Goal: Information Seeking & Learning: Understand process/instructions

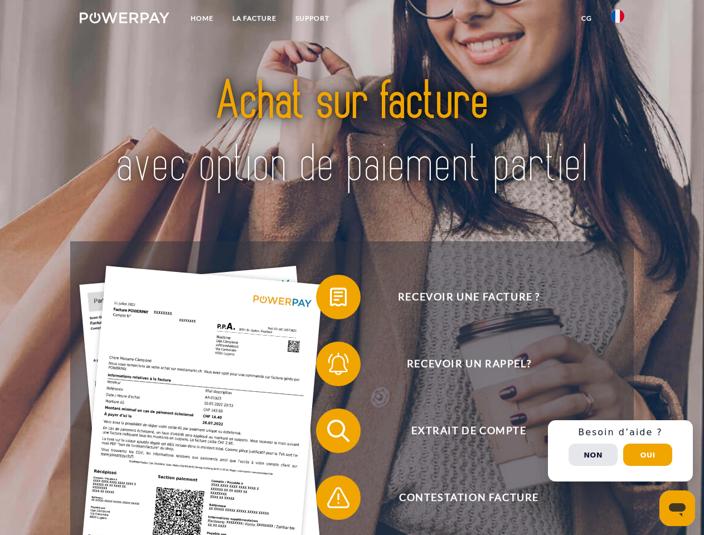
click at [124, 20] on img at bounding box center [125, 17] width 90 height 11
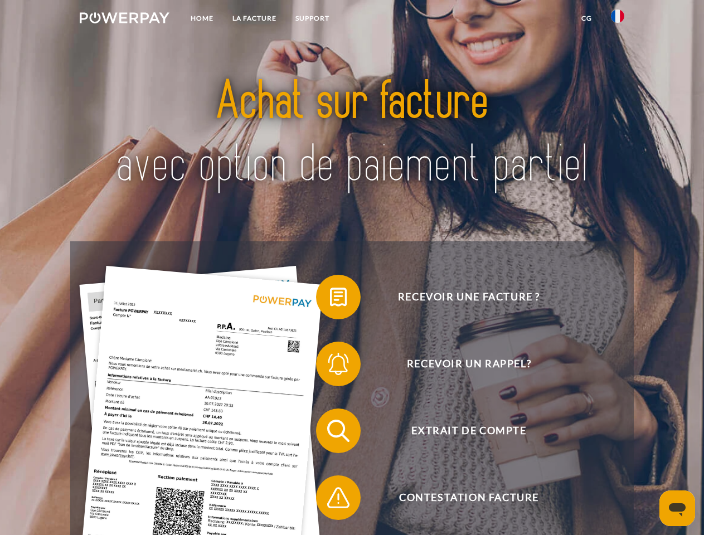
click at [618, 20] on img at bounding box center [617, 15] width 13 height 13
click at [586, 18] on link "CG" at bounding box center [587, 18] width 30 height 20
click at [330, 299] on span at bounding box center [322, 297] width 56 height 56
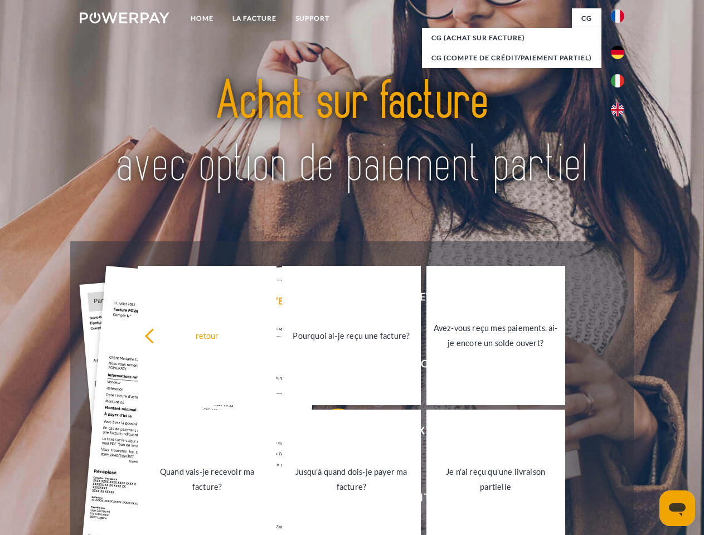
click at [330, 366] on div "retour Pourquoi ai-je reçu une facture? Avez-vous reçu mes paiements, ai-je enc…" at bounding box center [352, 408] width 450 height 288
click at [330, 433] on link "Jusqu'à quand dois-je payer ma facture?" at bounding box center [351, 479] width 139 height 139
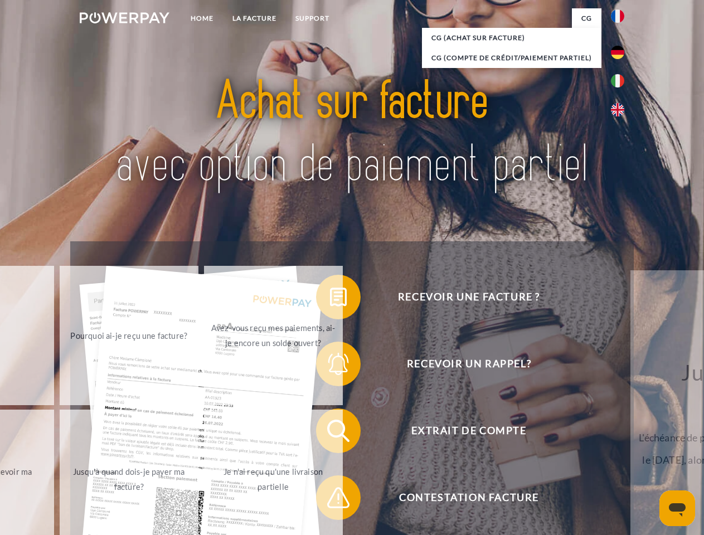
click at [330, 500] on span at bounding box center [322, 498] width 56 height 56
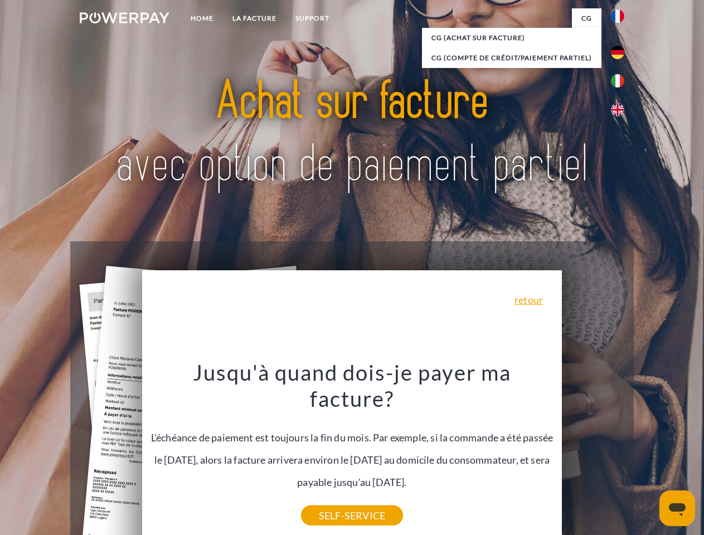
click at [620, 451] on div "Recevoir une facture ? Recevoir un rappel? Extrait de compte retour" at bounding box center [351, 464] width 563 height 446
click at [593, 453] on span "Extrait de compte" at bounding box center [468, 431] width 273 height 45
click at [648, 455] on header "Home LA FACTURE Support" at bounding box center [352, 385] width 704 height 770
